Goal: Complete application form

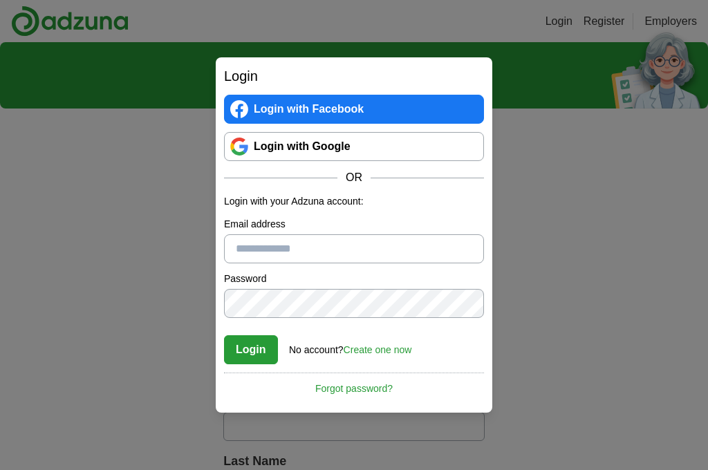
click at [231, 250] on input "Email address" at bounding box center [354, 248] width 260 height 29
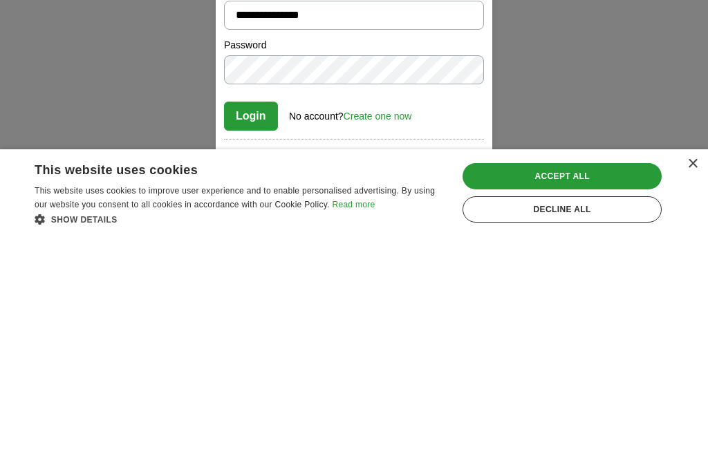
click at [236, 335] on button "Login" at bounding box center [251, 349] width 54 height 29
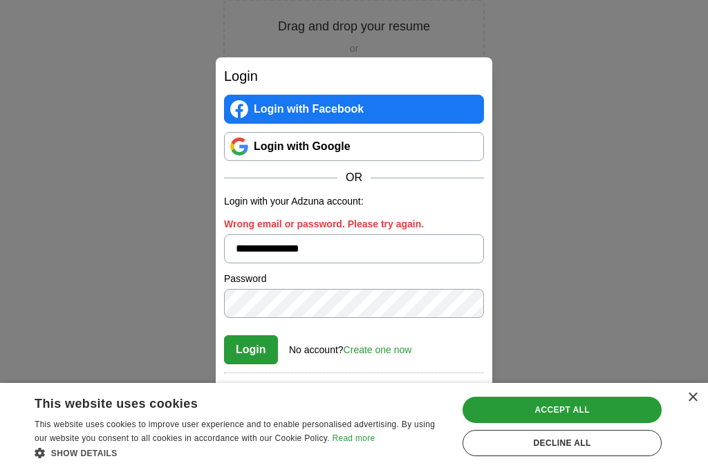
click at [336, 263] on input "**********" at bounding box center [354, 248] width 260 height 29
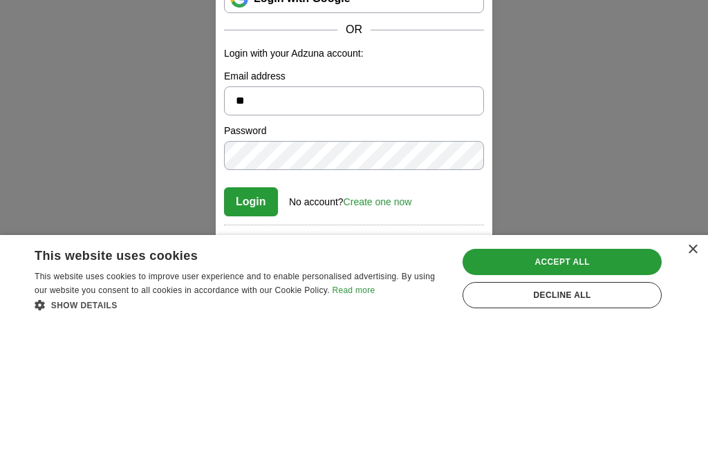
type input "*"
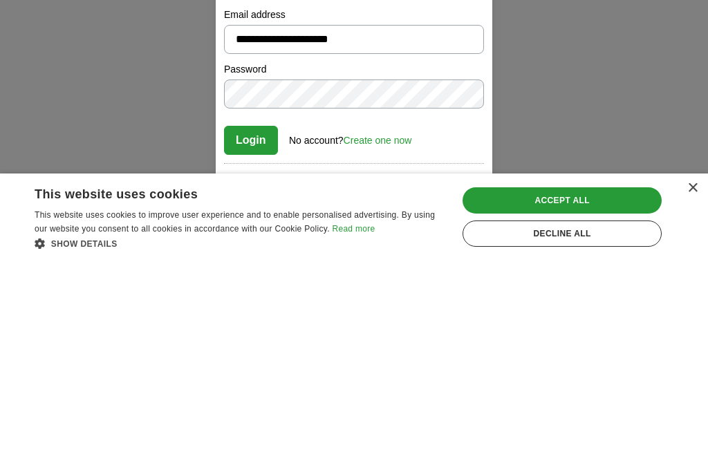
click at [239, 335] on button "Login" at bounding box center [251, 349] width 54 height 29
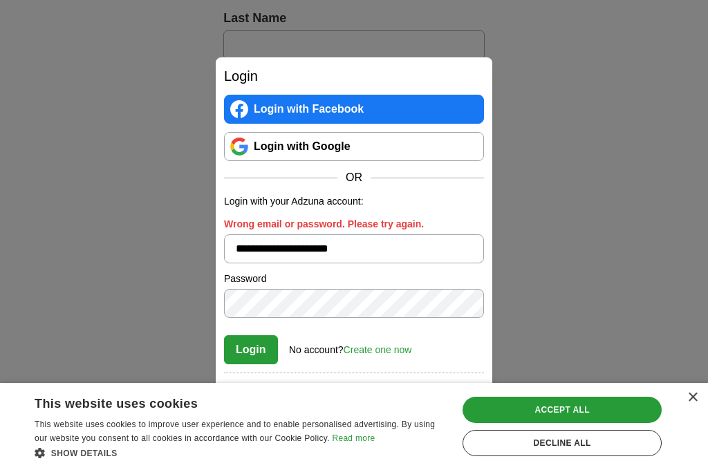
click at [365, 263] on input "**********" at bounding box center [354, 248] width 260 height 29
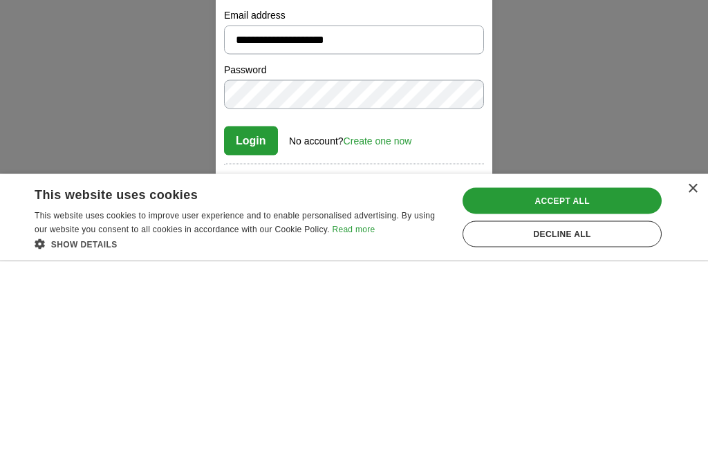
type input "**********"
click at [246, 335] on button "Login" at bounding box center [251, 349] width 54 height 29
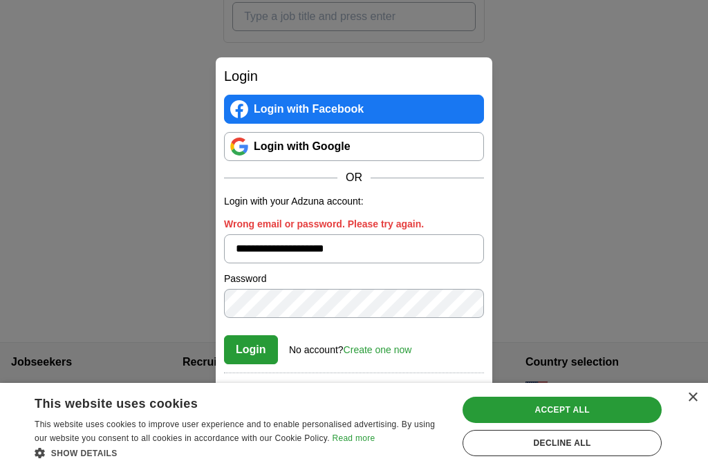
click at [359, 355] on link "Create one now" at bounding box center [377, 349] width 68 height 11
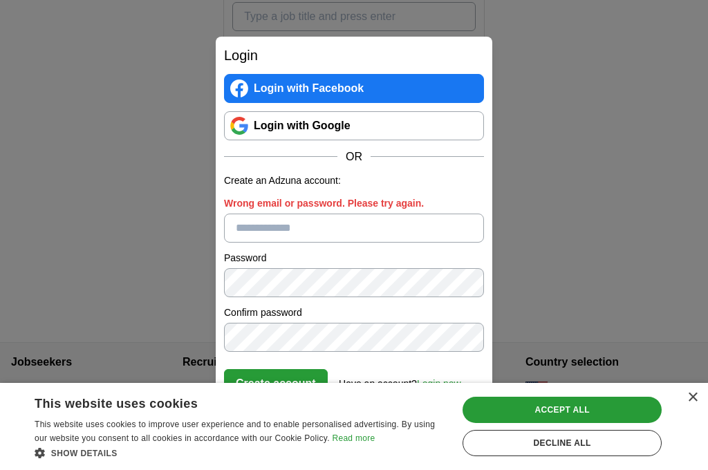
click at [232, 243] on input "Wrong email or password. Please try again." at bounding box center [354, 227] width 260 height 29
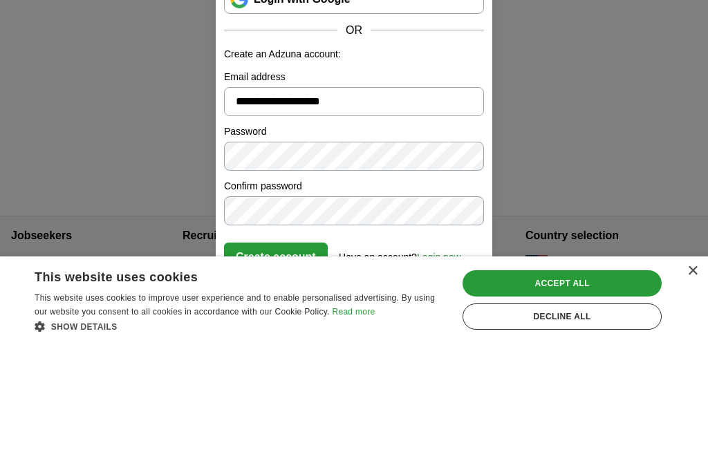
type input "**********"
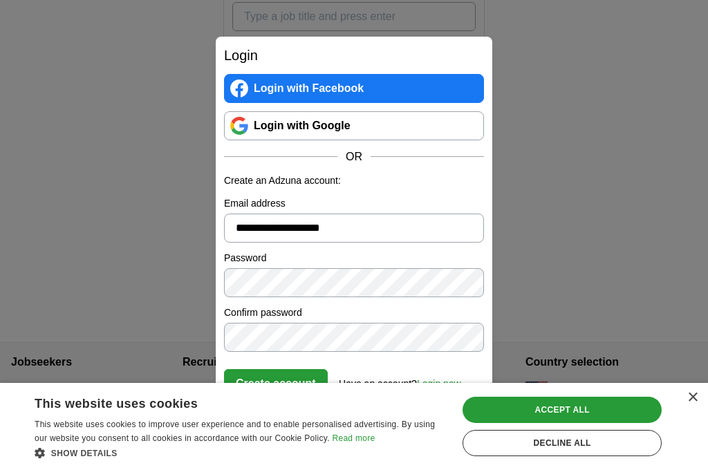
click at [512, 423] on div "Accept all" at bounding box center [561, 410] width 199 height 26
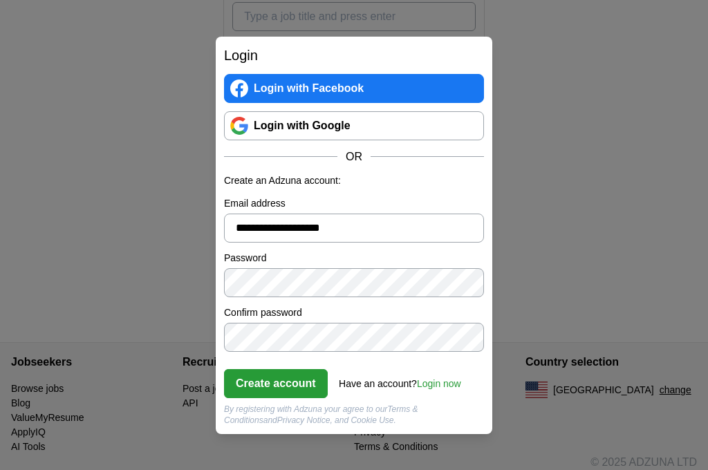
click at [231, 396] on button "Create account" at bounding box center [276, 383] width 104 height 29
click at [254, 398] on button "Create account" at bounding box center [276, 383] width 104 height 29
click at [235, 66] on h2 "Login" at bounding box center [354, 55] width 260 height 21
click at [236, 64] on h2 "Login" at bounding box center [354, 55] width 260 height 21
click at [274, 398] on button "Create account" at bounding box center [276, 383] width 104 height 29
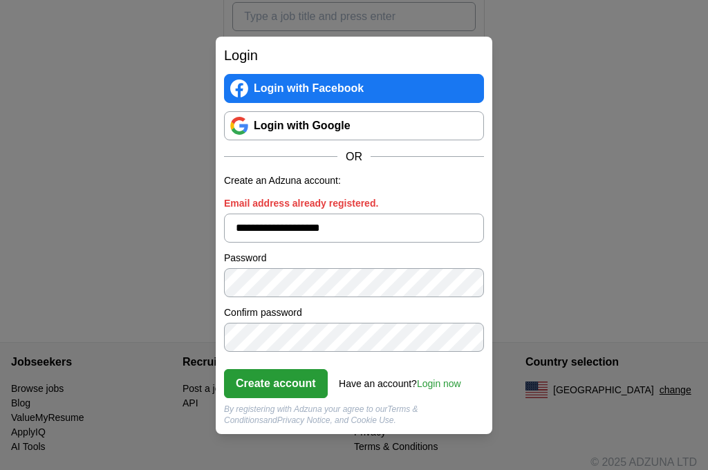
click at [357, 391] on div "Have an account? Login now" at bounding box center [400, 379] width 122 height 23
click at [432, 389] on link "Login now" at bounding box center [439, 383] width 44 height 11
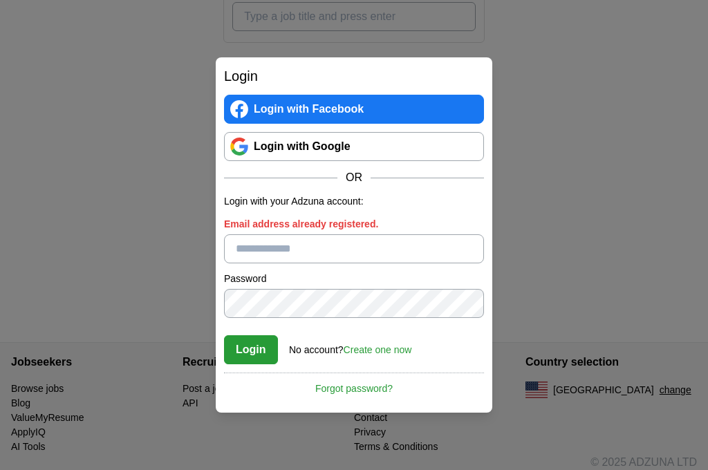
click at [240, 263] on input "Email address already registered." at bounding box center [354, 248] width 260 height 29
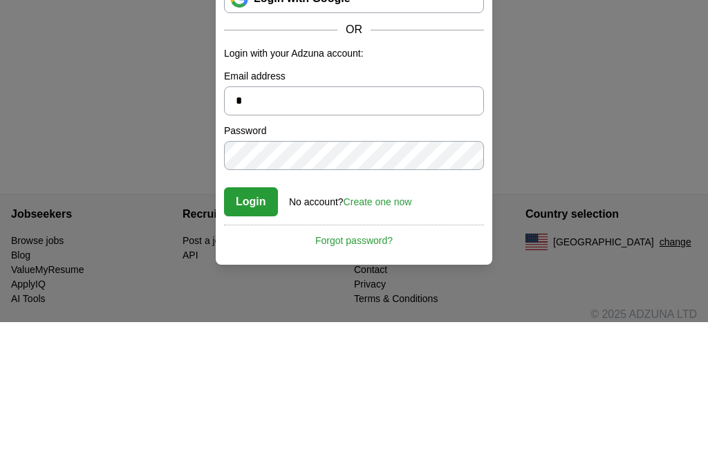
type input "**********"
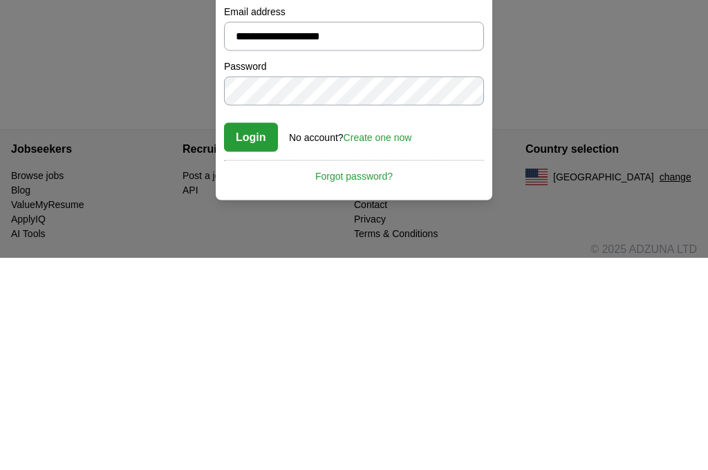
click at [240, 335] on button "Login" at bounding box center [251, 349] width 54 height 29
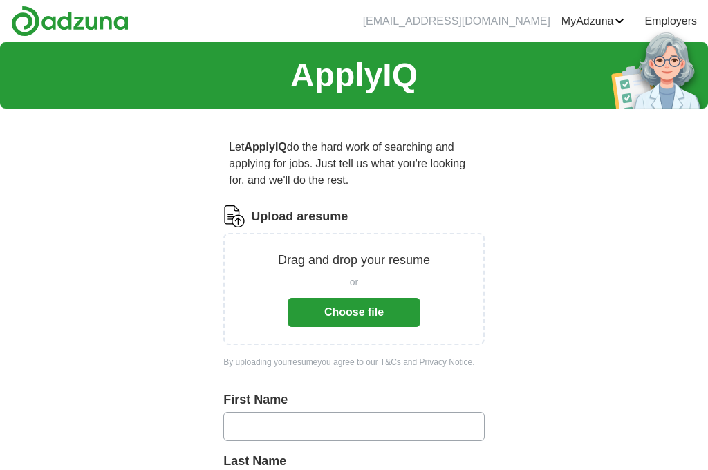
scroll to position [616, 0]
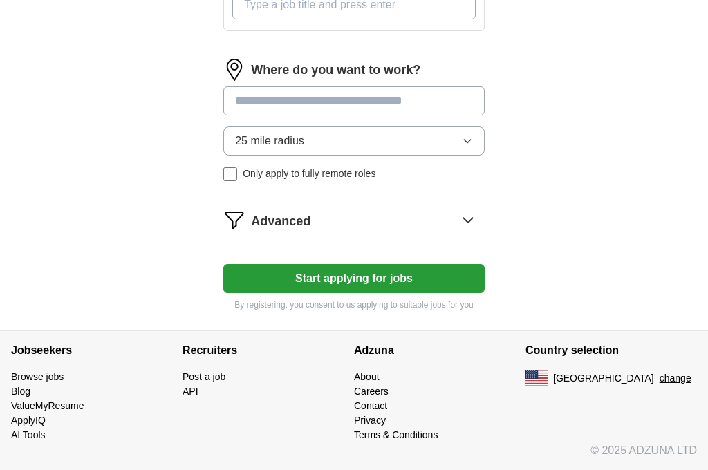
click at [234, 97] on input at bounding box center [353, 100] width 261 height 29
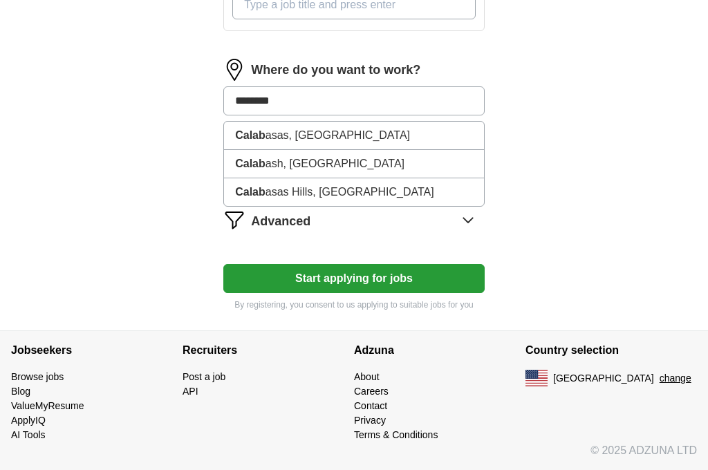
type input "*********"
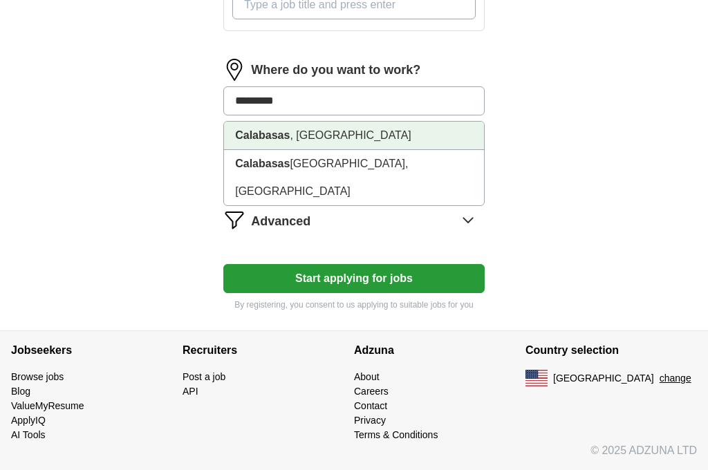
click at [244, 140] on strong "Calabasas" at bounding box center [262, 135] width 55 height 12
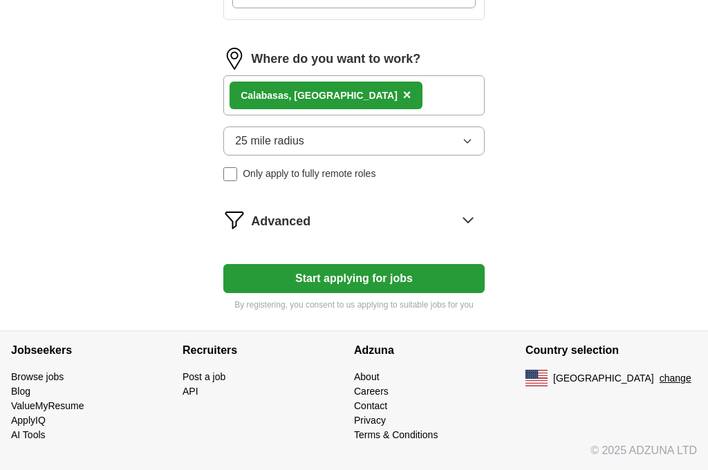
click at [228, 155] on button "25 mile radius" at bounding box center [353, 140] width 261 height 29
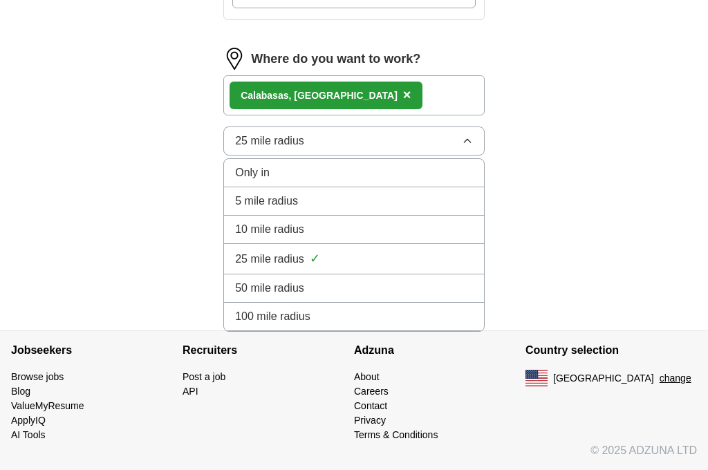
click at [233, 244] on li "10 mile radius" at bounding box center [354, 230] width 260 height 28
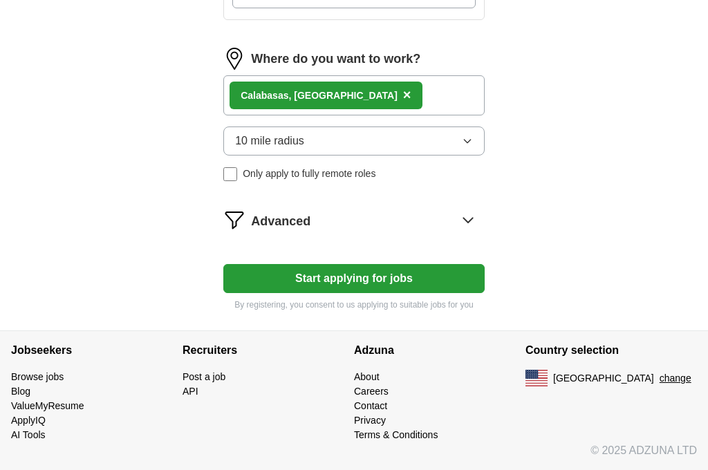
click at [264, 231] on span "Advanced" at bounding box center [280, 221] width 59 height 19
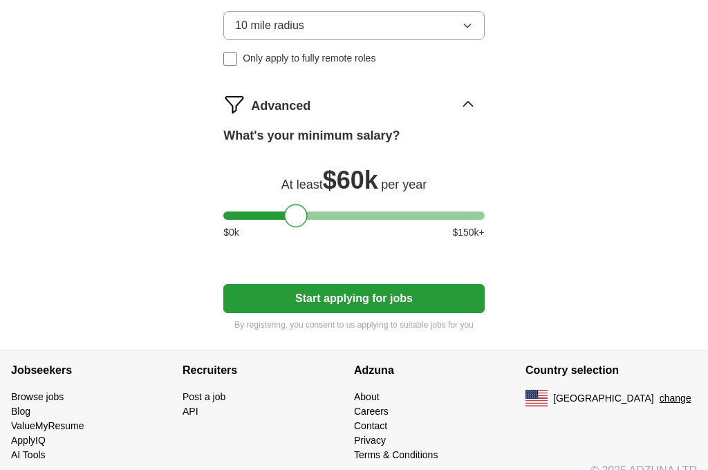
scroll to position [736, 0]
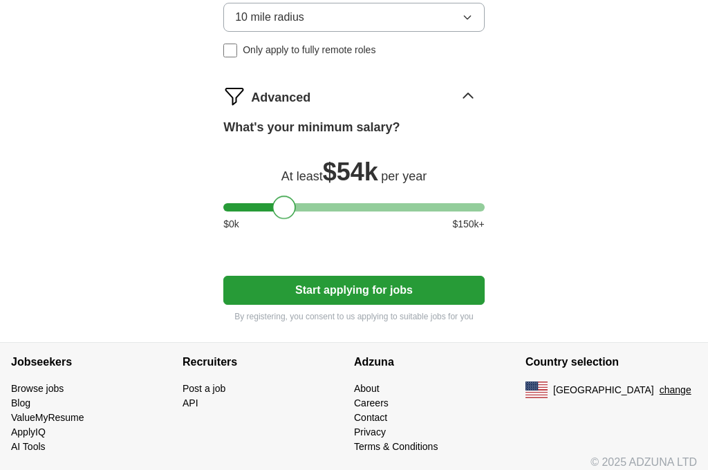
click at [260, 305] on button "Start applying for jobs" at bounding box center [353, 290] width 261 height 29
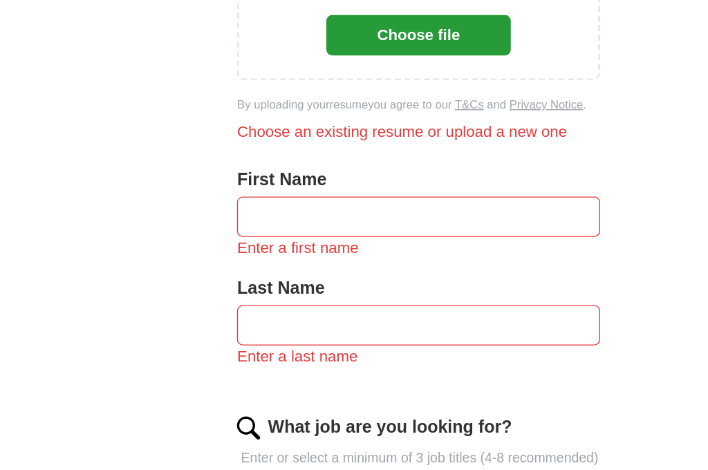
scroll to position [280, 0]
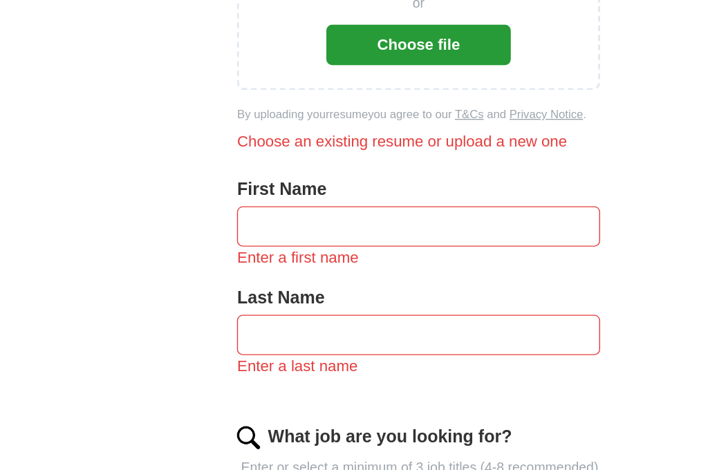
click at [223, 164] on input "text" at bounding box center [353, 163] width 261 height 29
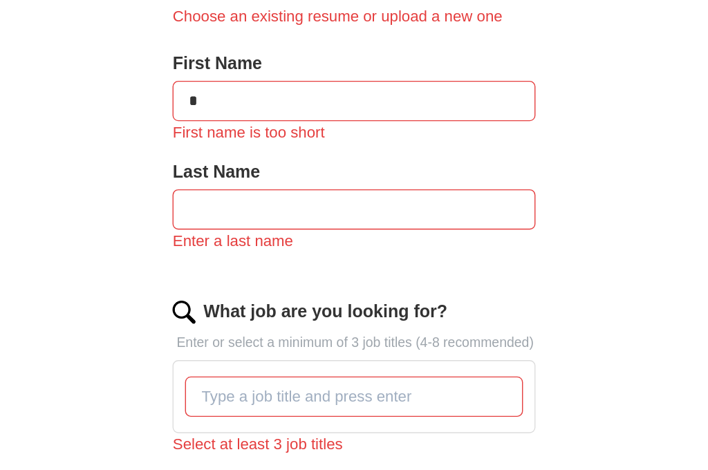
type input "*****"
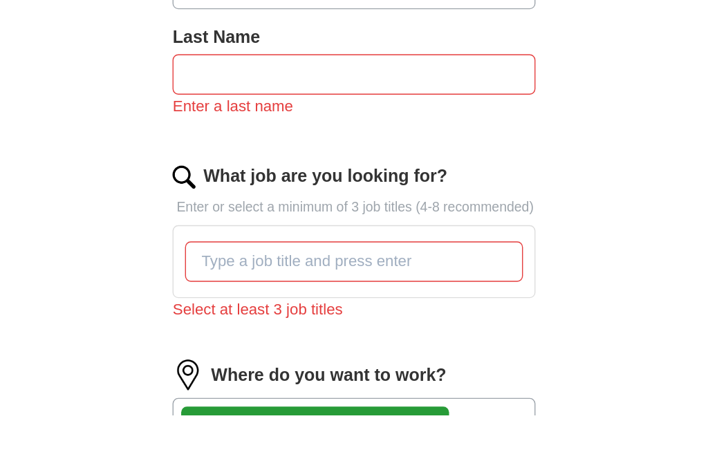
type input "*****"
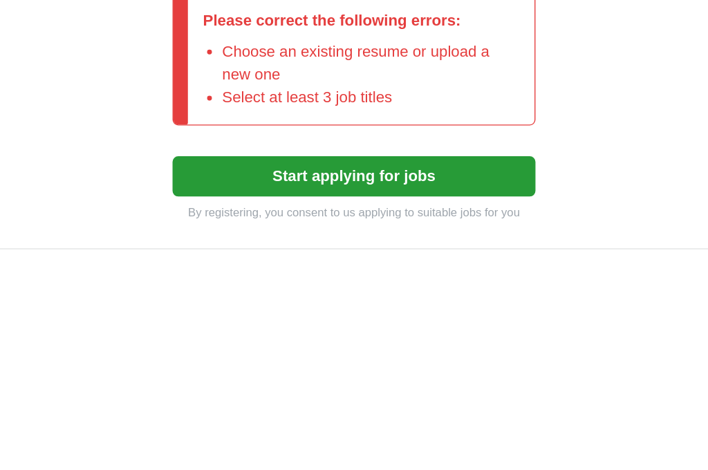
scroll to position [721, 0]
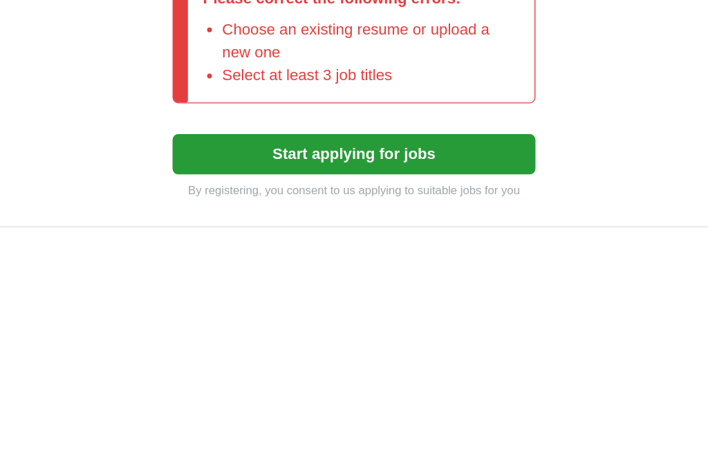
type input "Customer service, manager, [PERSON_NAME]/cashier,"
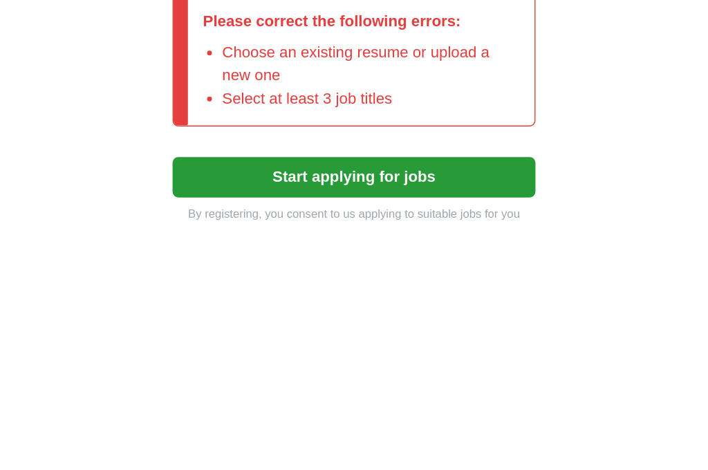
scroll to position [873, 0]
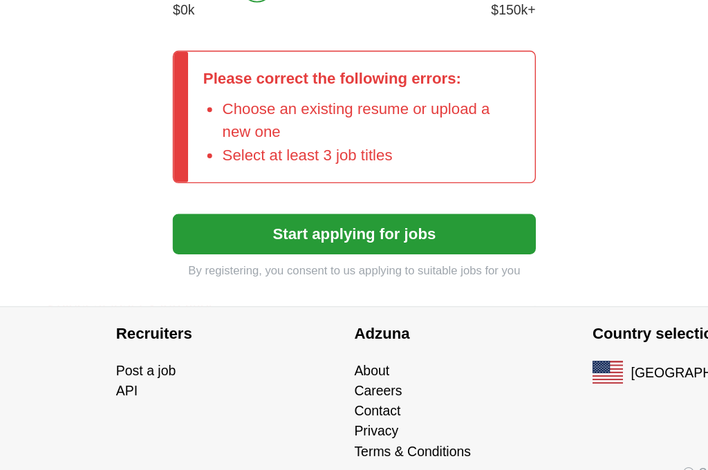
click at [223, 267] on button "Start applying for jobs" at bounding box center [353, 281] width 261 height 29
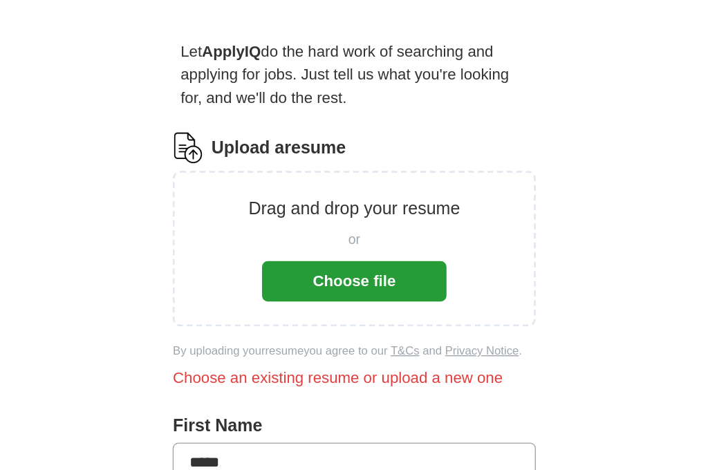
scroll to position [82, 0]
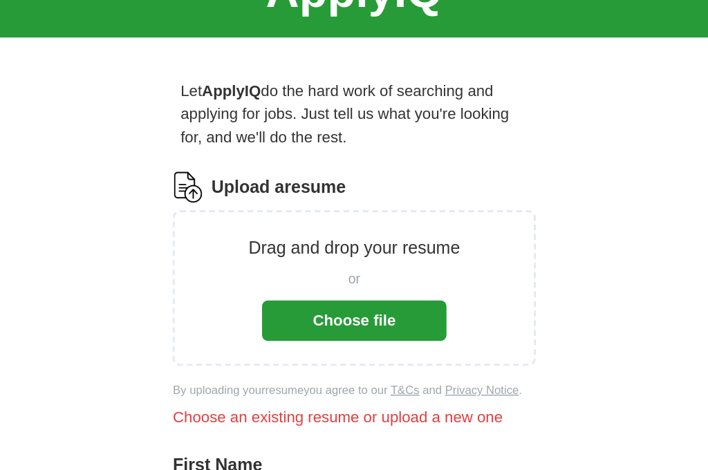
click at [287, 226] on button "Choose file" at bounding box center [353, 230] width 133 height 29
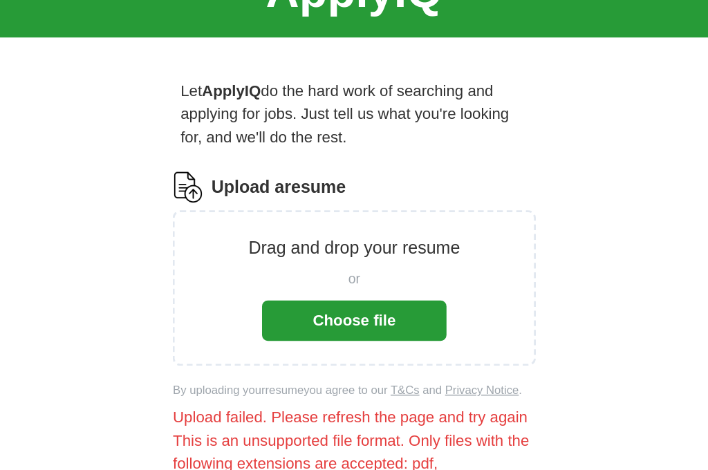
click at [287, 230] on button "Choose file" at bounding box center [353, 230] width 133 height 29
